Goal: Complete application form

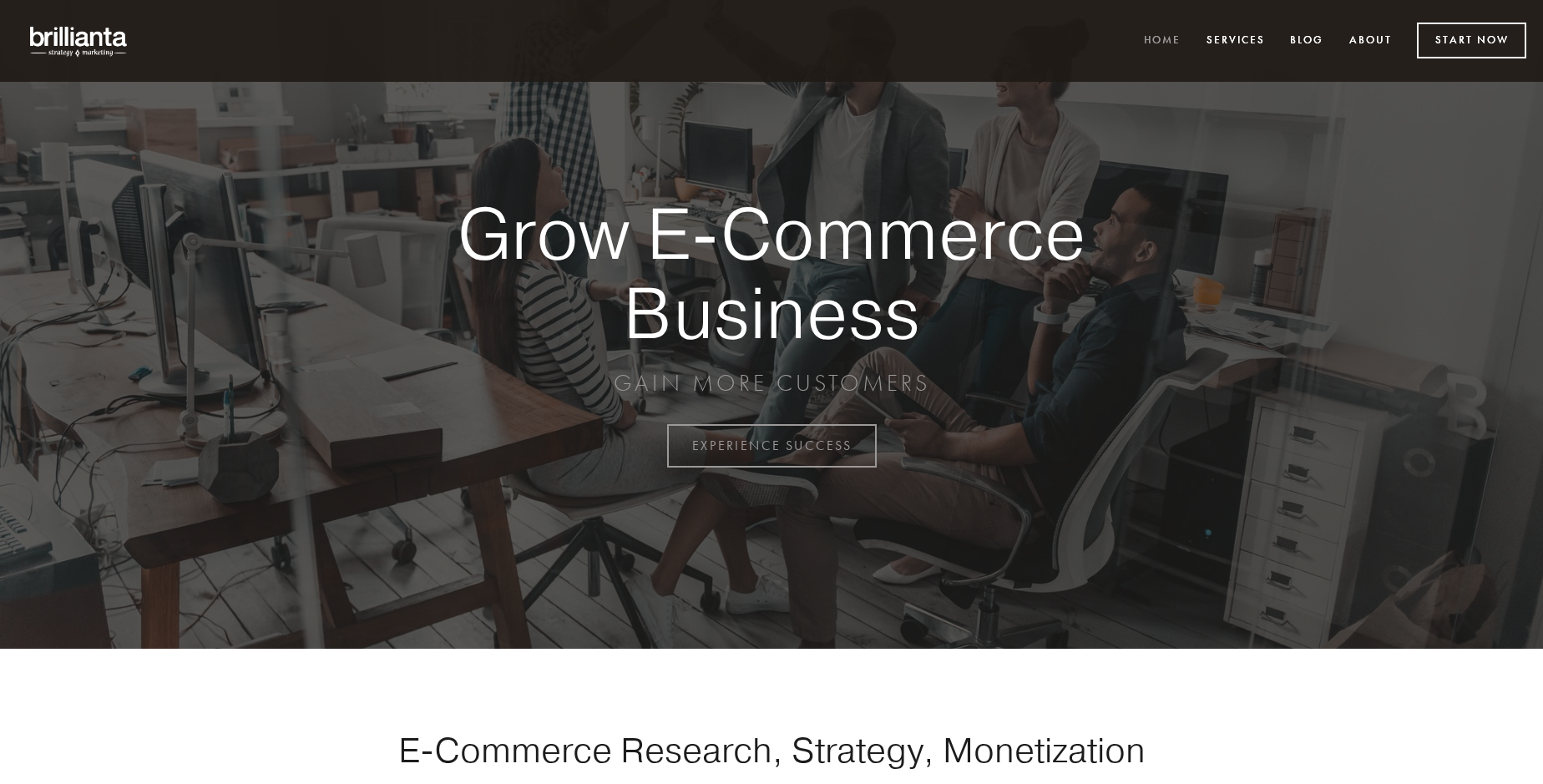
scroll to position [4377, 0]
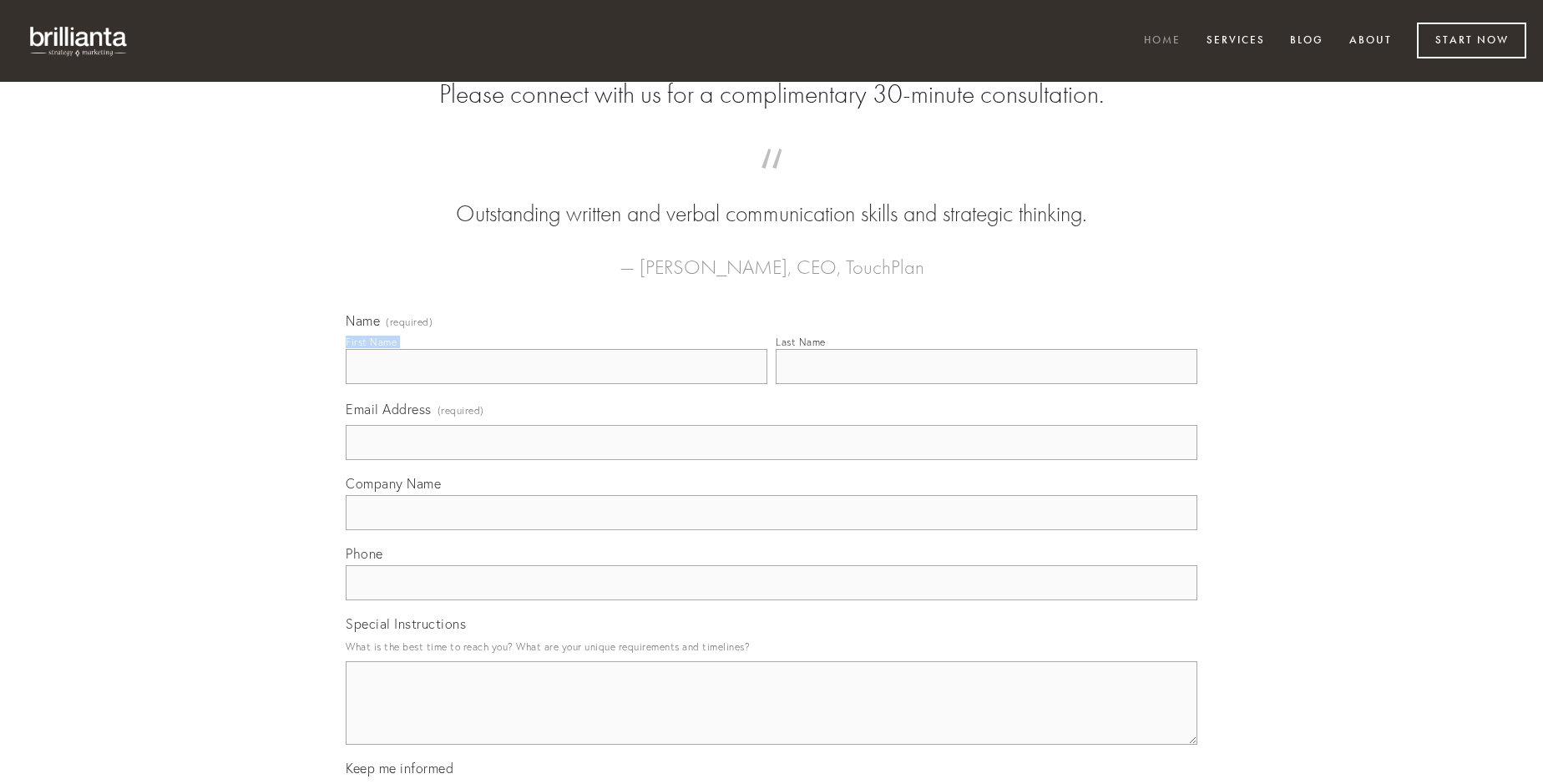
type input "[PERSON_NAME] MD"
click at [986, 384] on input "Last Name" at bounding box center [987, 366] width 421 height 35
type input "[PERSON_NAME] MD"
click at [772, 460] on input "Email Address (required)" at bounding box center [772, 442] width 852 height 35
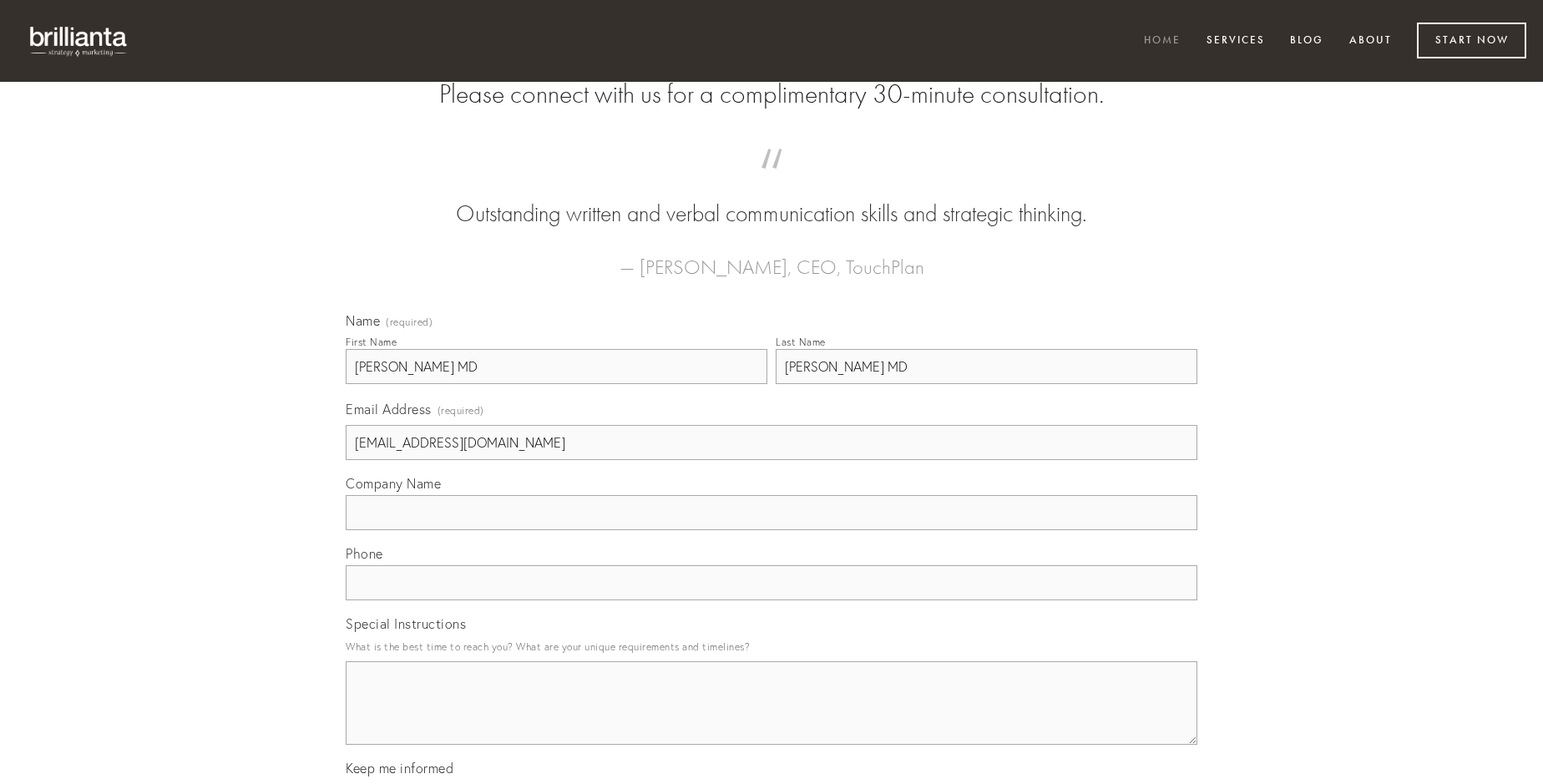
type input "[EMAIL_ADDRESS][DOMAIN_NAME]"
click at [772, 530] on input "Company Name" at bounding box center [772, 513] width 852 height 35
type input "attero"
click at [772, 600] on input "text" at bounding box center [772, 582] width 852 height 35
click at [772, 718] on textarea "Special Instructions" at bounding box center [772, 704] width 852 height 84
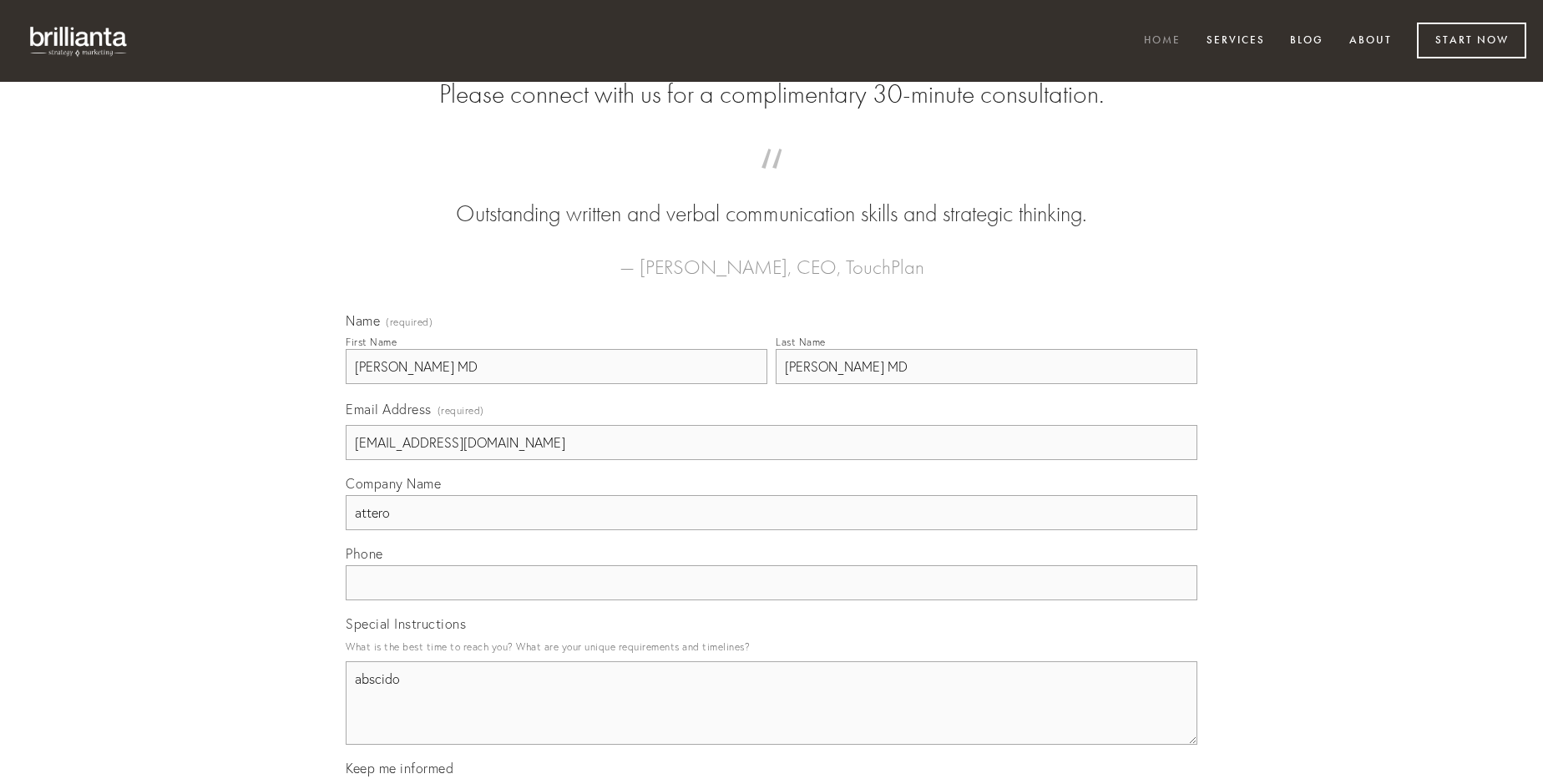
type textarea "abscido"
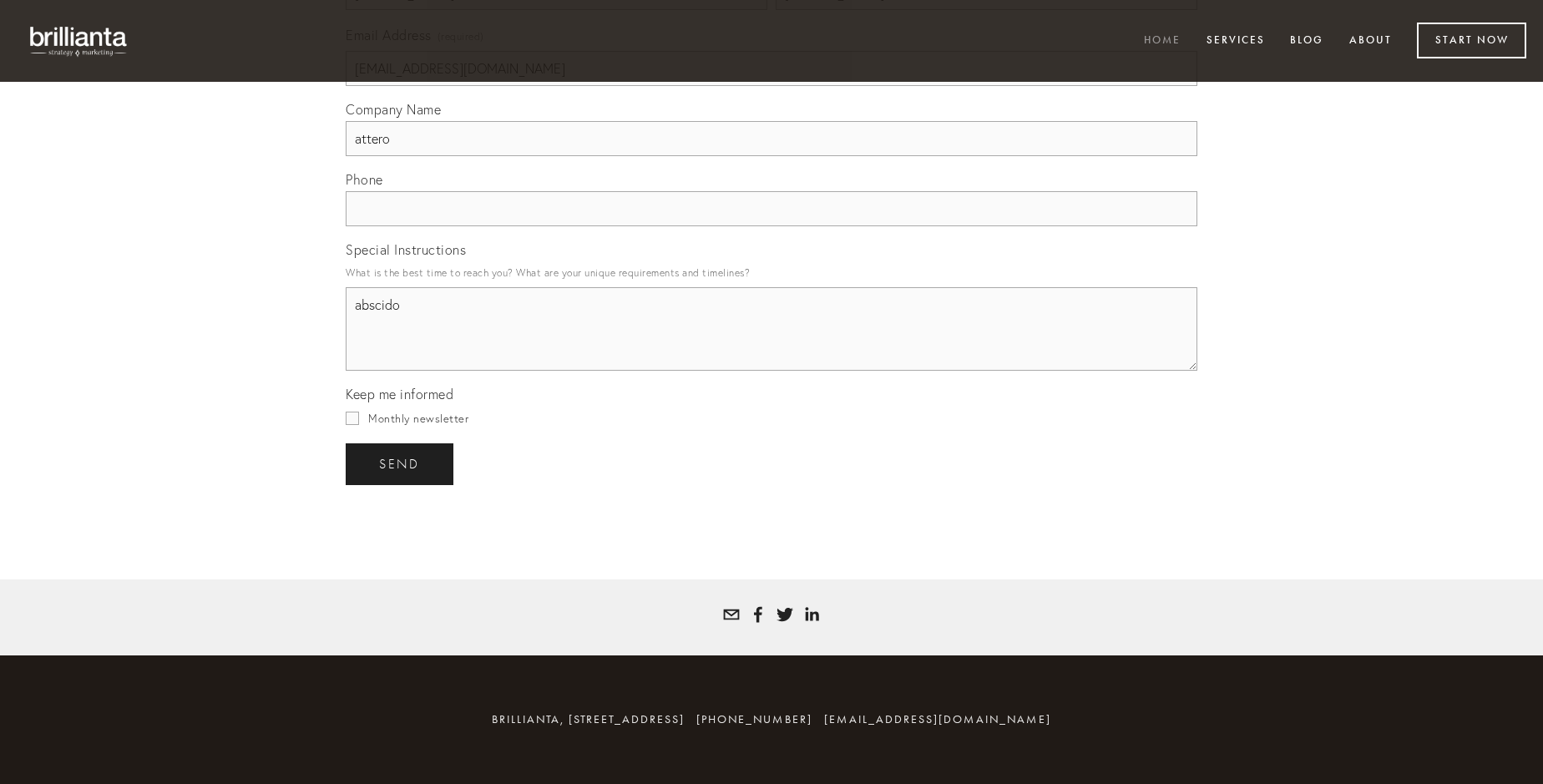
click at [401, 463] on span "send" at bounding box center [400, 464] width 41 height 15
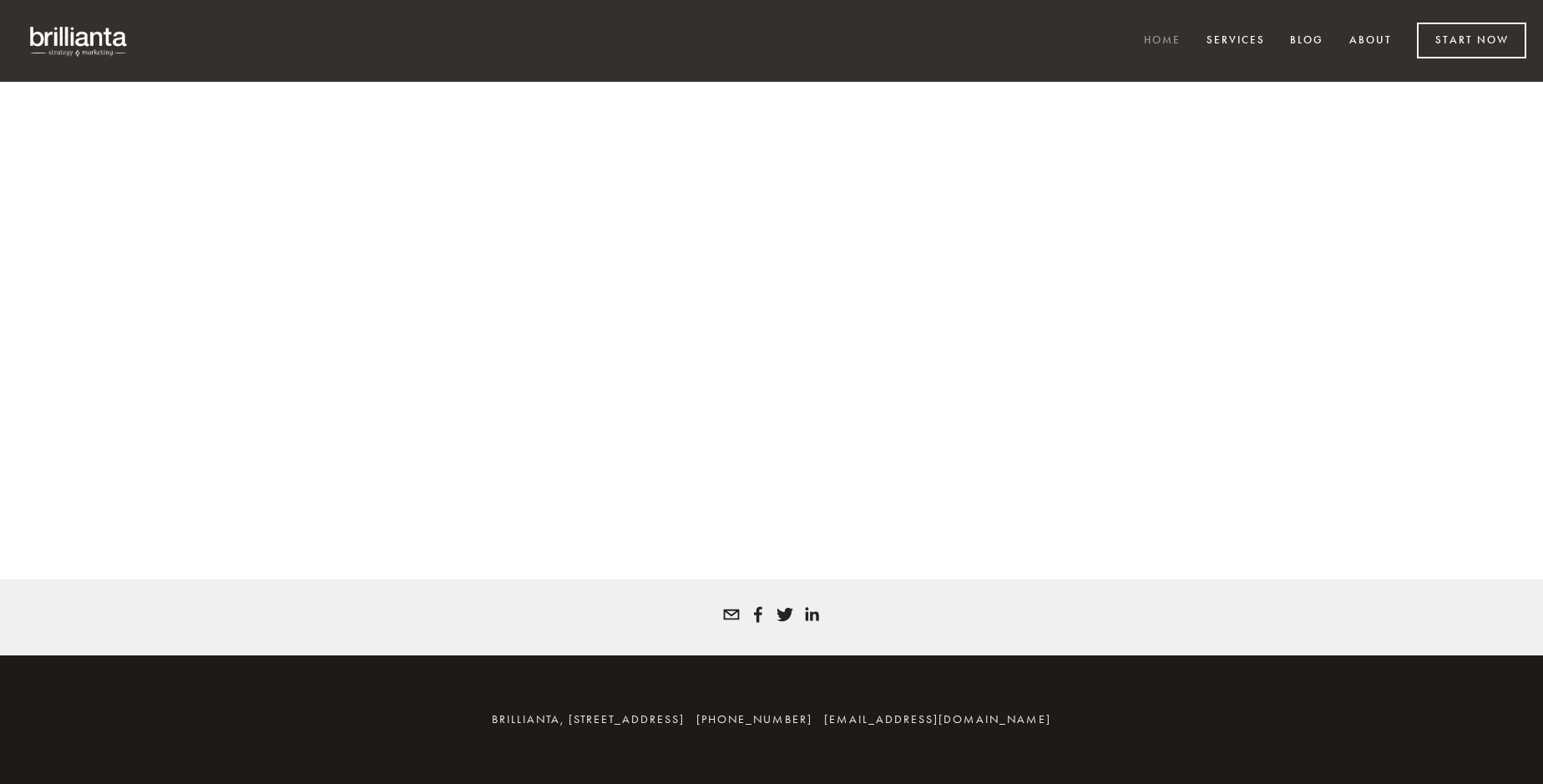
scroll to position [4355, 0]
